Goal: Information Seeking & Learning: Learn about a topic

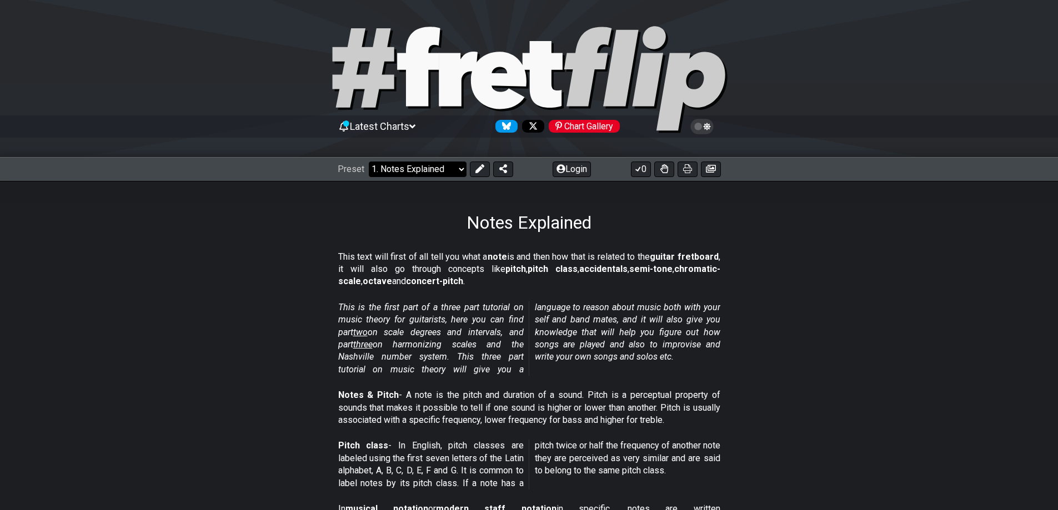
click at [439, 173] on select "Welcome to #fretflip! Initial Preset Custom Preset Minor Pentatonic Major Penta…" at bounding box center [418, 170] width 98 height 16
click at [369, 162] on select "Welcome to #fretflip! Initial Preset Custom Preset Minor Pentatonic Major Penta…" at bounding box center [418, 170] width 98 height 16
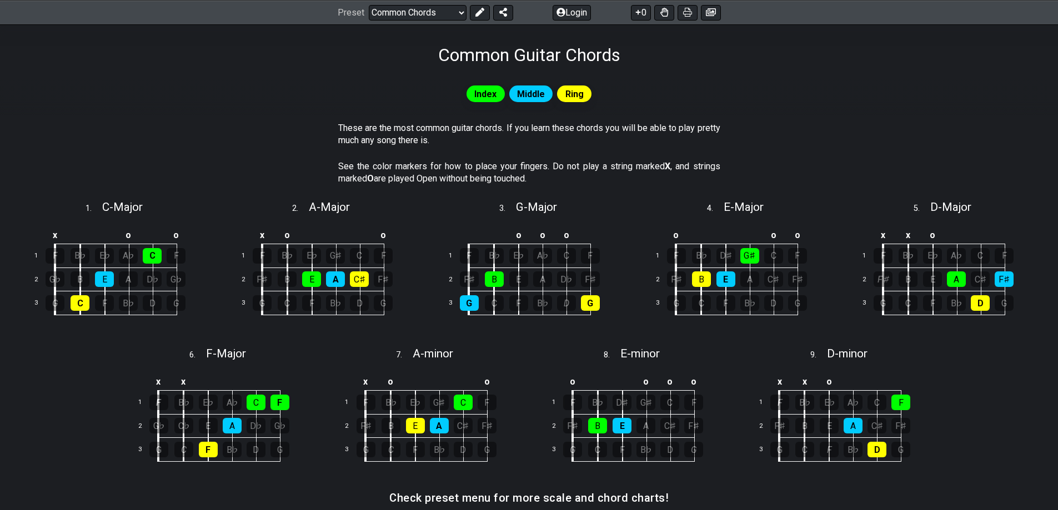
scroll to position [167, 0]
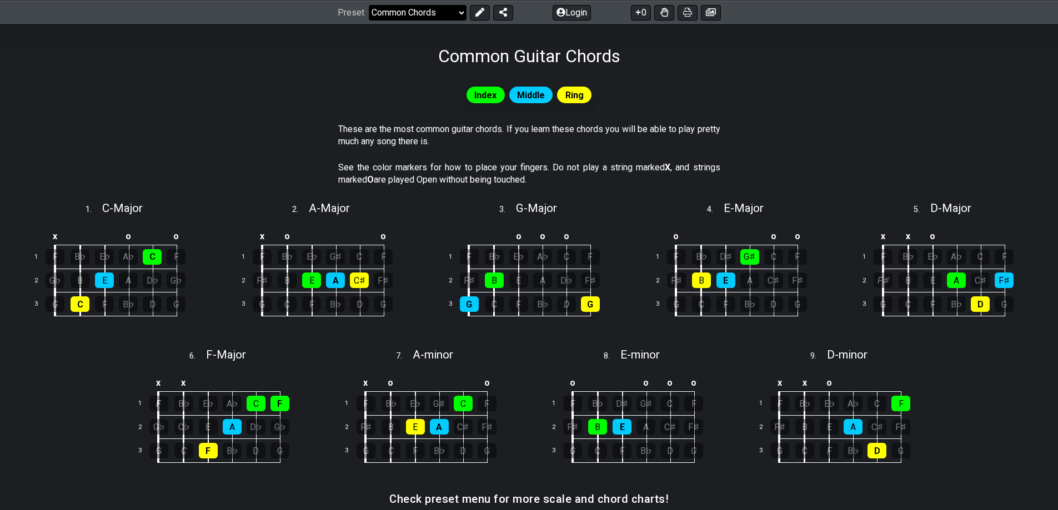
click at [449, 12] on select "Welcome to #fretflip! Initial Preset Custom Preset Minor Pentatonic Major Penta…" at bounding box center [418, 12] width 98 height 16
click at [369, 4] on select "Welcome to #fretflip! Initial Preset Custom Preset Minor Pentatonic Major Penta…" at bounding box center [418, 12] width 98 height 16
select select "/guitar-scales"
select select "C"
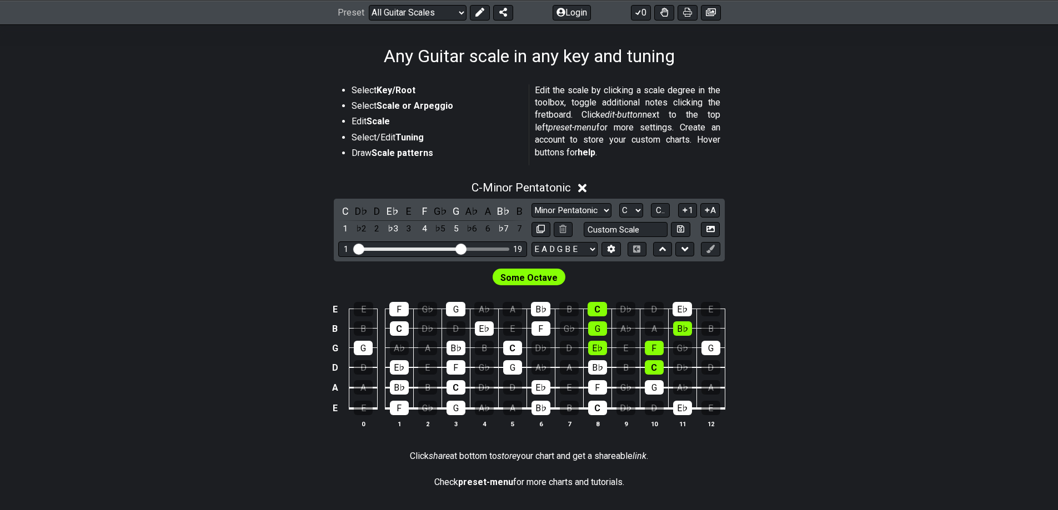
drag, startPoint x: 421, startPoint y: 248, endPoint x: 460, endPoint y: 247, distance: 38.9
click at [460, 248] on input "Visible fret range" at bounding box center [433, 248] width 158 height 0
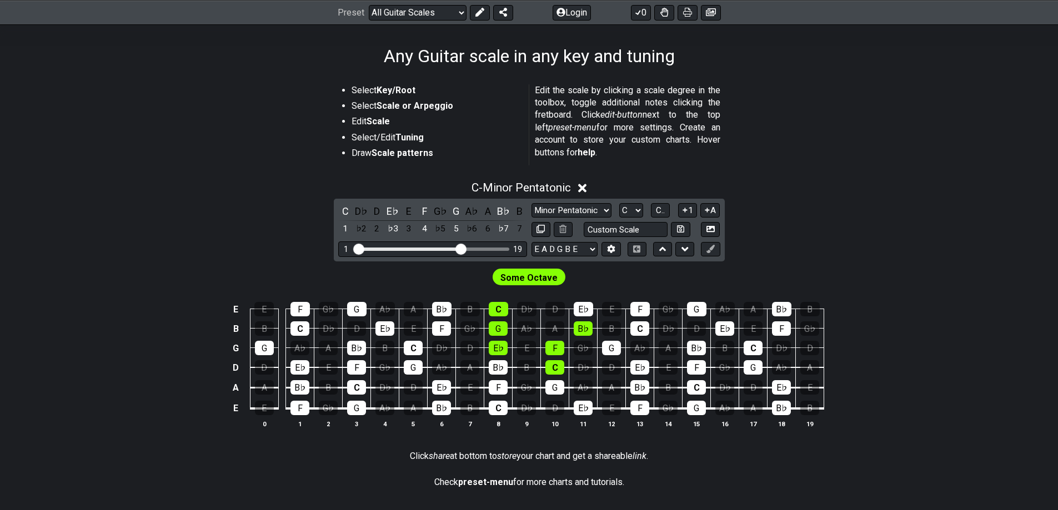
drag, startPoint x: 453, startPoint y: 247, endPoint x: 433, endPoint y: 247, distance: 20.6
click at [433, 247] on div "1 19" at bounding box center [432, 249] width 189 height 15
drag, startPoint x: 459, startPoint y: 248, endPoint x: 436, endPoint y: 247, distance: 22.8
click at [437, 248] on input "Visible fret range" at bounding box center [433, 248] width 158 height 0
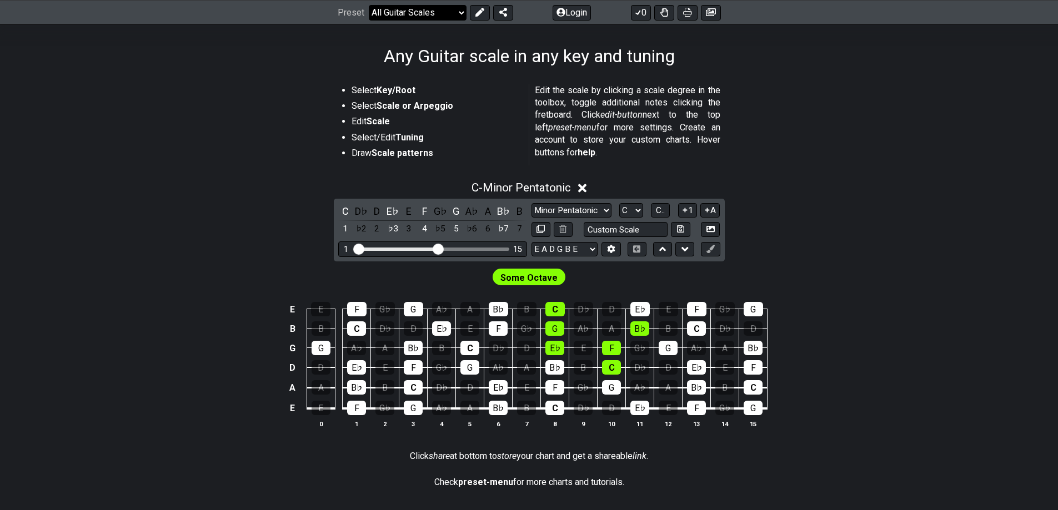
click at [413, 13] on select "Welcome to #fretflip! Initial Preset Custom Preset Minor Pentatonic Major Penta…" at bounding box center [418, 12] width 98 height 16
click at [369, 4] on select "Welcome to #fretflip! Initial Preset Custom Preset Minor Pentatonic Major Penta…" at bounding box center [418, 12] width 98 height 16
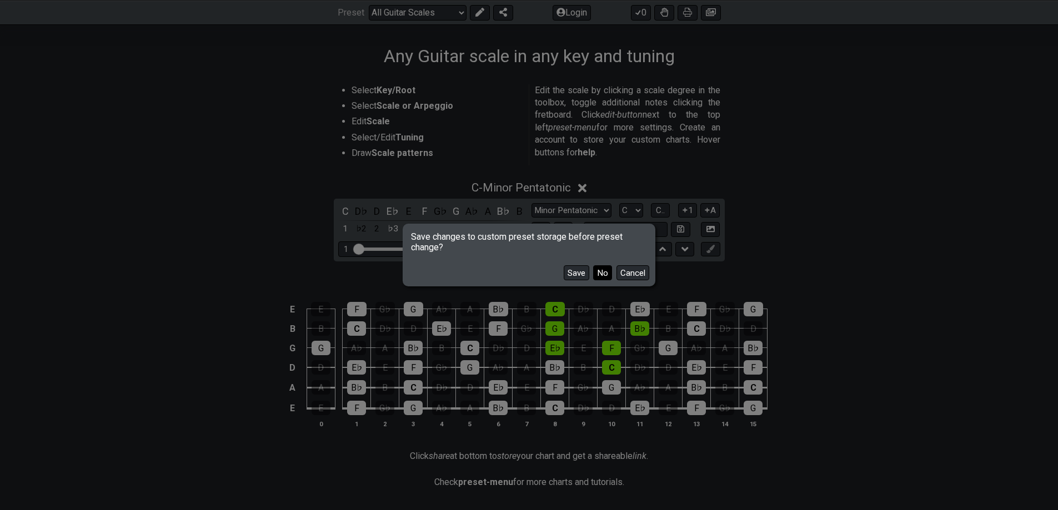
click at [606, 275] on button "No" at bounding box center [602, 272] width 19 height 15
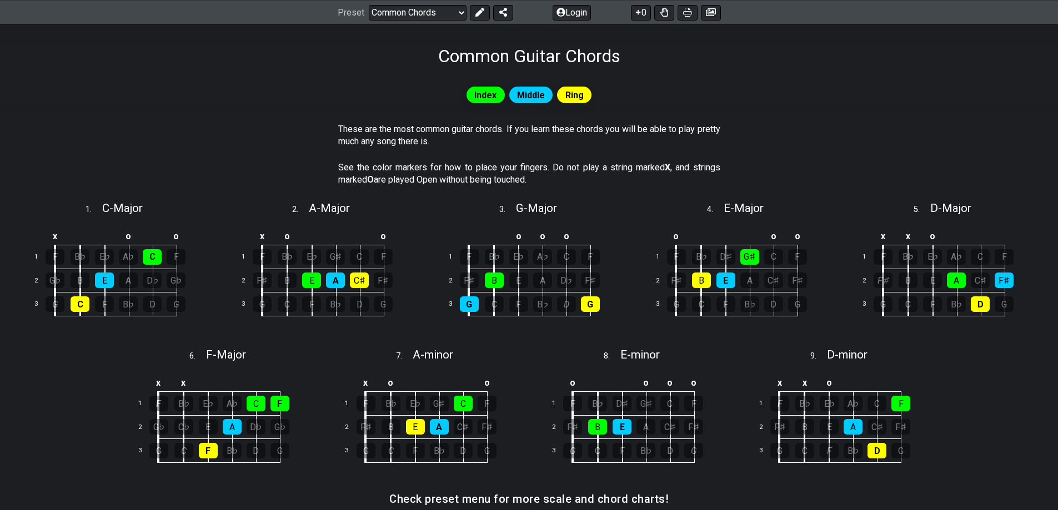
drag, startPoint x: 498, startPoint y: 204, endPoint x: 426, endPoint y: 223, distance: 74.1
click at [426, 223] on section "3 . G - Major o o o 1 F B♭ E♭ A♭ C F 2 F♯ B E A D♭ F♯ 3 G C F B♭ D G" at bounding box center [528, 268] width 207 height 147
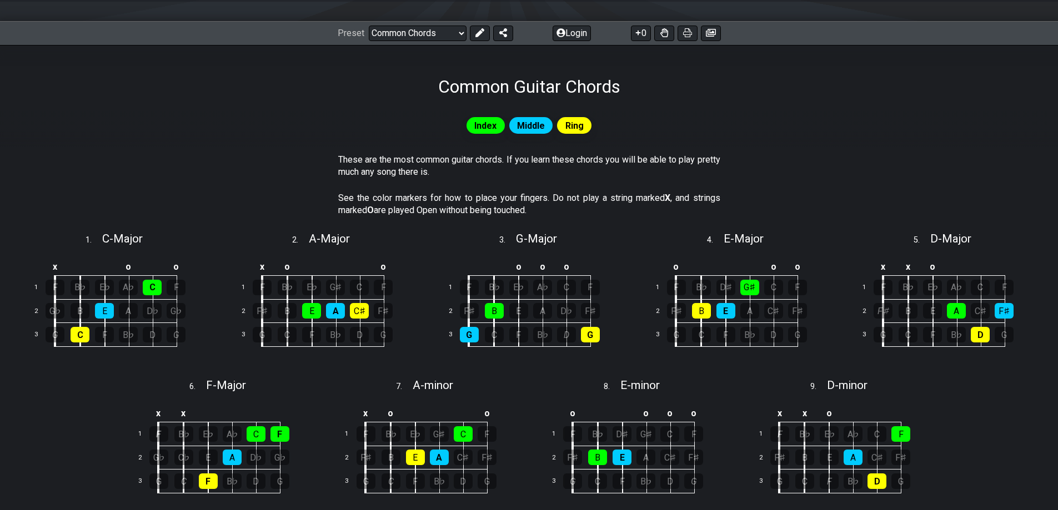
scroll to position [111, 0]
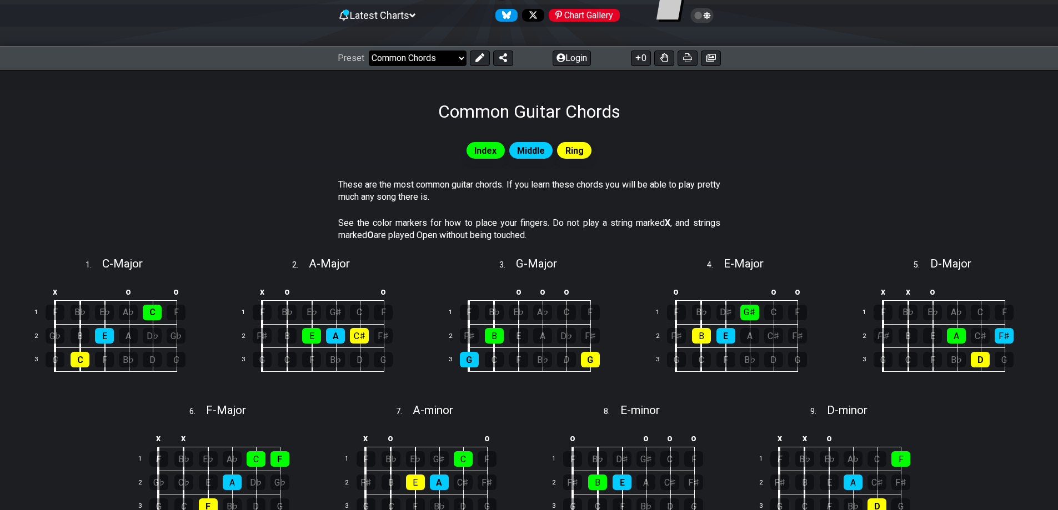
click at [440, 53] on select "Welcome to #fretflip! Initial Preset Custom Preset Minor Pentatonic Major Penta…" at bounding box center [418, 59] width 98 height 16
click at [369, 51] on select "Welcome to #fretflip! Initial Preset Custom Preset Minor Pentatonic Major Penta…" at bounding box center [418, 59] width 98 height 16
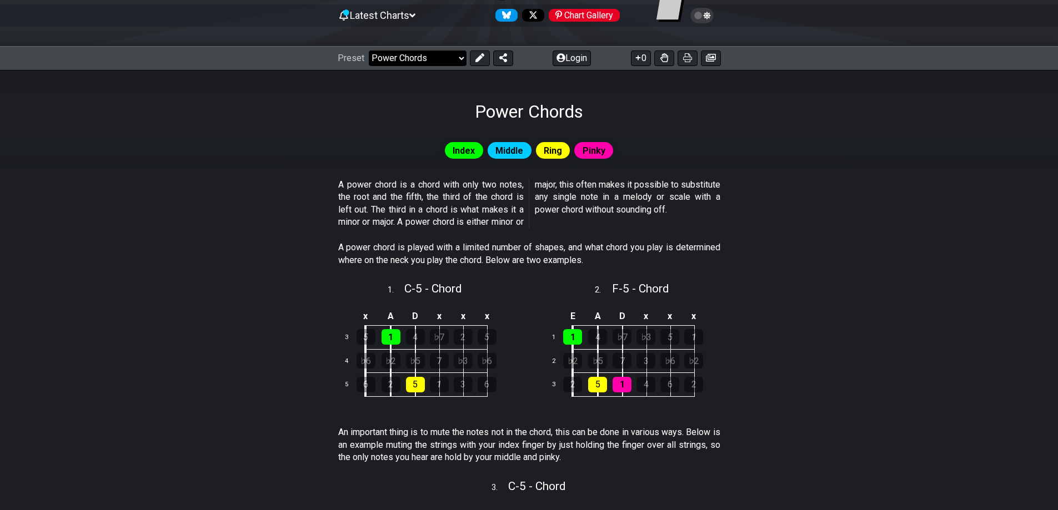
click at [460, 64] on select "Welcome to #fretflip! Initial Preset Custom Preset Minor Pentatonic Major Penta…" at bounding box center [418, 59] width 98 height 16
click at [369, 51] on select "Welcome to #fretflip! Initial Preset Custom Preset Minor Pentatonic Major Penta…" at bounding box center [418, 59] width 98 height 16
select select "/shell-voicings"
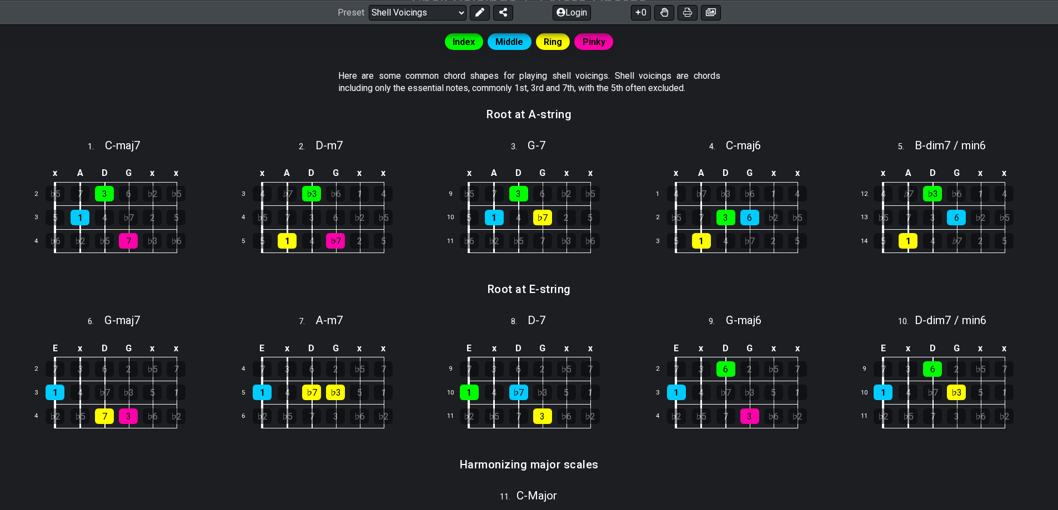
scroll to position [333, 0]
